Goal: Navigation & Orientation: Find specific page/section

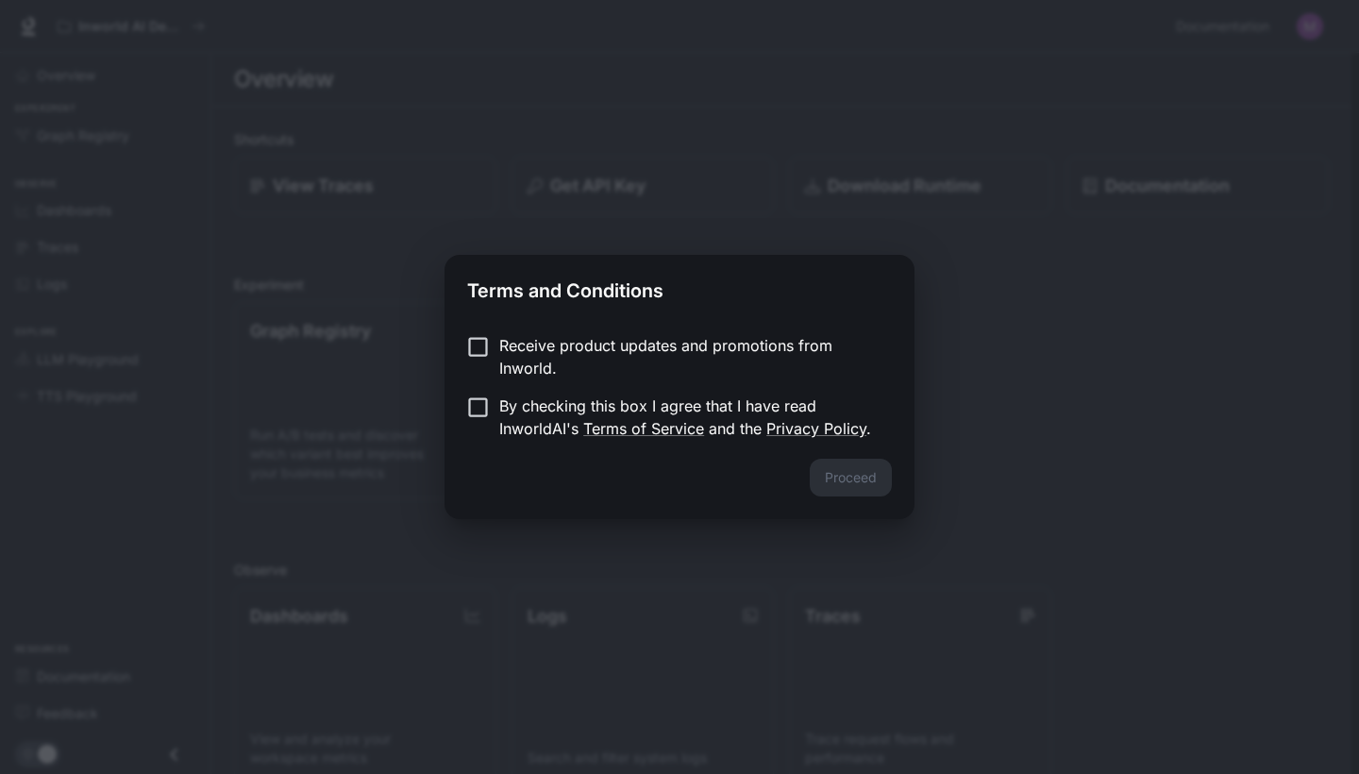
click at [505, 351] on p "Receive product updates and promotions from Inworld." at bounding box center [688, 356] width 378 height 45
click at [502, 361] on p "Receive product updates and promotions from Inworld." at bounding box center [688, 356] width 378 height 45
click at [861, 503] on div "Proceed" at bounding box center [680, 489] width 470 height 60
click at [586, 403] on p "By checking this box I agree that I have read InworldAI's Terms of Service and …" at bounding box center [688, 417] width 378 height 45
click at [844, 486] on button "Proceed" at bounding box center [851, 478] width 82 height 38
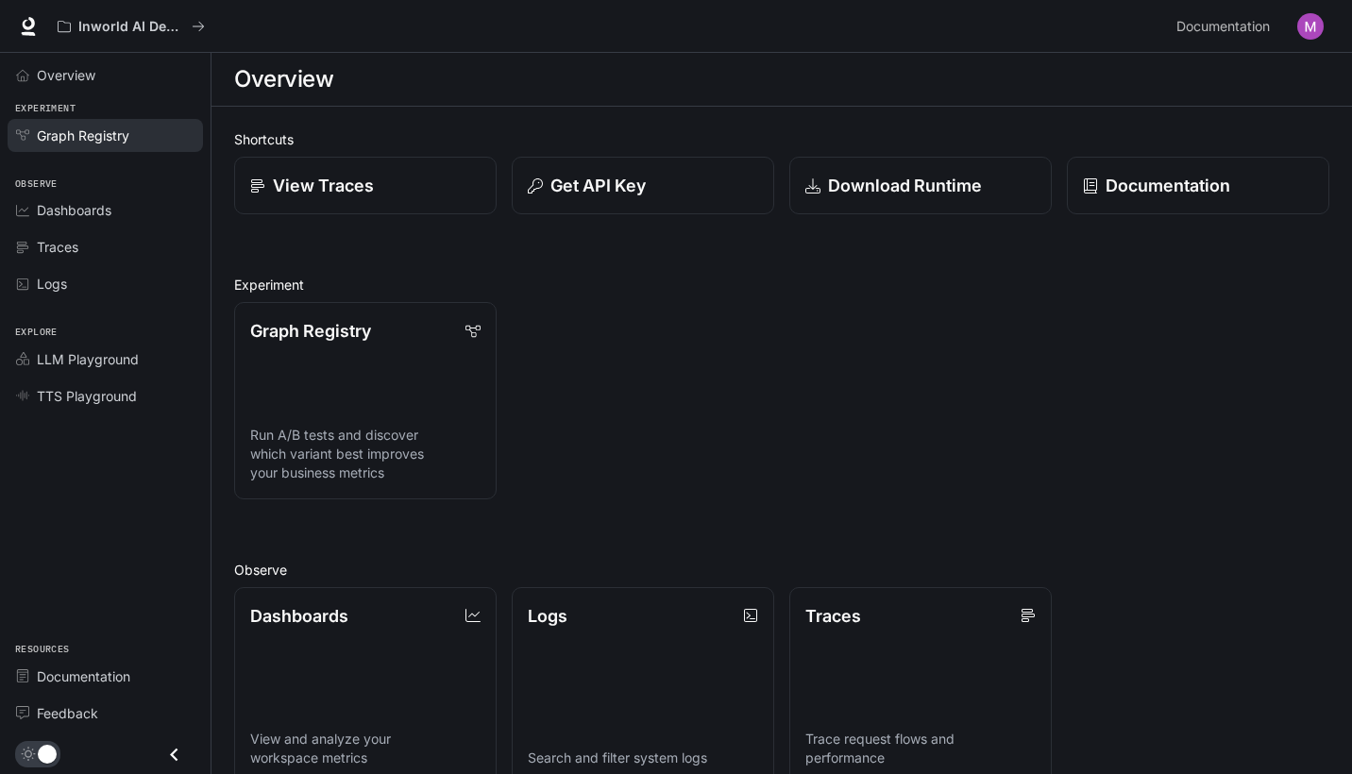
click at [107, 132] on span "Graph Registry" at bounding box center [83, 136] width 93 height 20
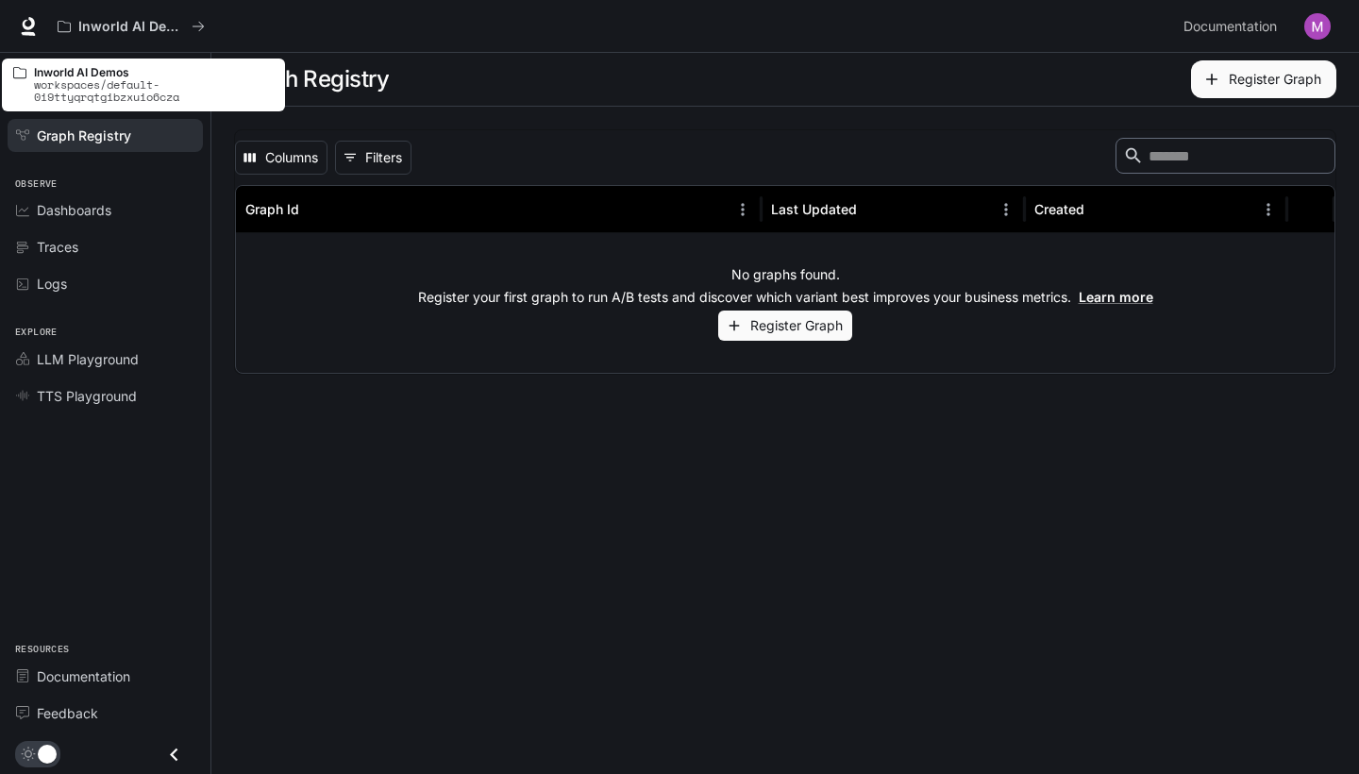
click at [84, 78] on p "workspaces/default-0i9ttyqrqtgibzxuio6cza" at bounding box center [154, 90] width 240 height 25
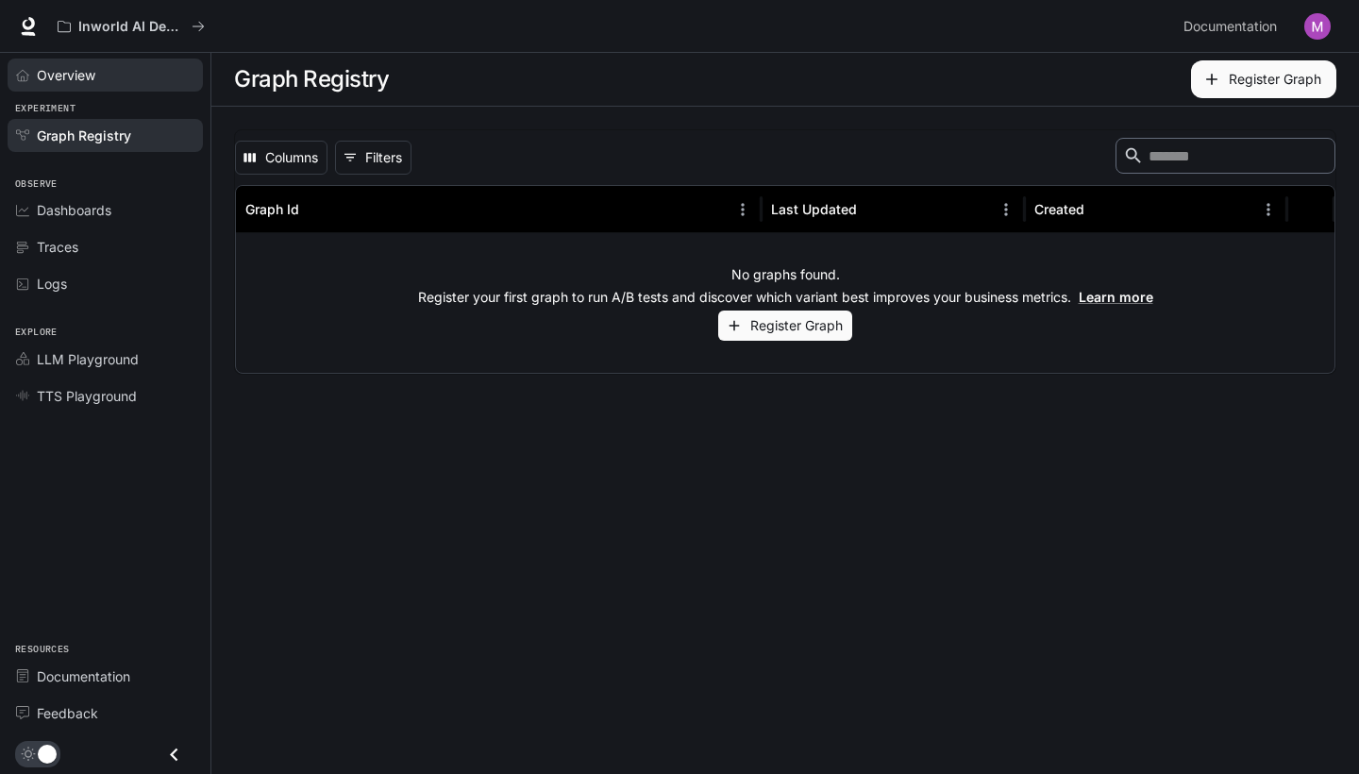
click at [99, 79] on div "Overview" at bounding box center [116, 75] width 158 height 20
